Goal: Information Seeking & Learning: Learn about a topic

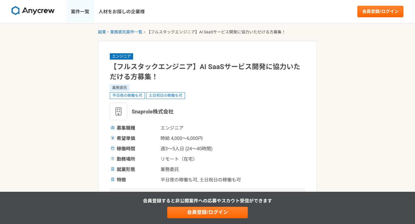
click at [83, 9] on link "案件一覧" at bounding box center [80, 11] width 28 height 23
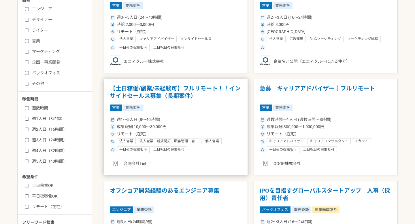
scroll to position [230, 0]
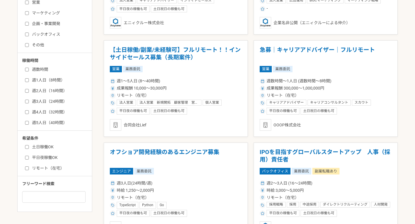
click at [35, 122] on label "週5人日（40時間）" at bounding box center [58, 123] width 66 height 6
click at [29, 122] on input "週5人日（40時間）" at bounding box center [27, 123] width 4 height 4
checkbox input "true"
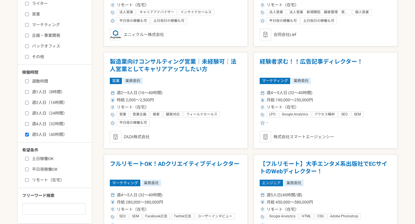
scroll to position [202, 0]
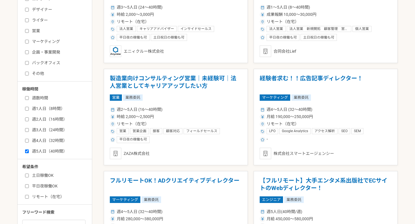
click at [29, 52] on label "企画・事業開発" at bounding box center [58, 52] width 66 height 6
click at [29, 52] on input "企画・事業開発" at bounding box center [27, 52] width 4 height 4
checkbox input "true"
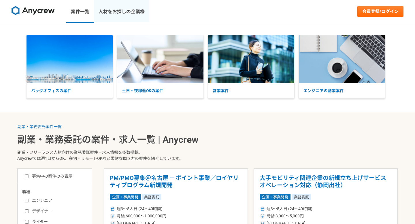
click at [125, 9] on link "人材をお探しの企業様" at bounding box center [121, 11] width 55 height 23
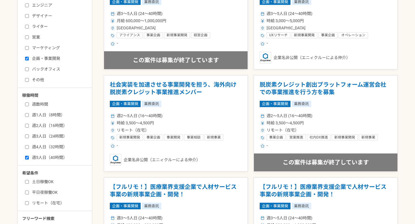
scroll to position [197, 0]
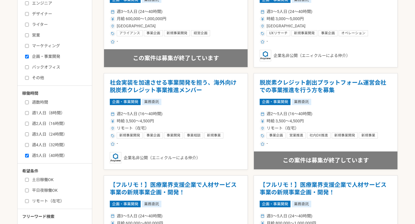
click at [223, 85] on h1 "社会実装を加速させる事業開発を担う、海外向け脱炭素クレジット事業推進メンバー" at bounding box center [176, 86] width 132 height 15
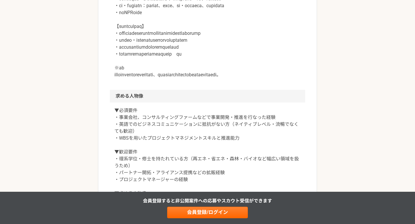
scroll to position [339, 0]
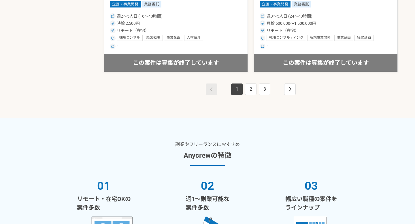
scroll to position [1056, 0]
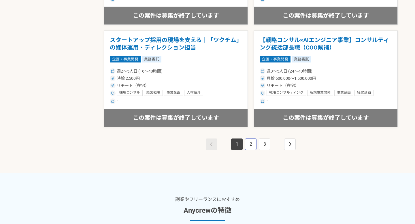
click at [246, 141] on link "2" at bounding box center [251, 144] width 12 height 12
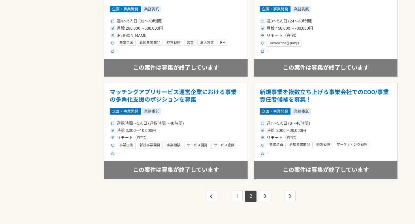
scroll to position [1005, 0]
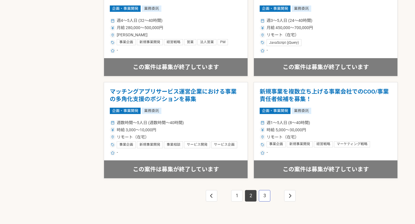
click at [262, 195] on link "3" at bounding box center [265, 196] width 12 height 12
